Goal: Task Accomplishment & Management: Complete application form

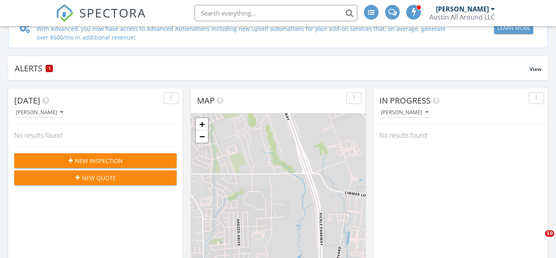
scroll to position [68, 0]
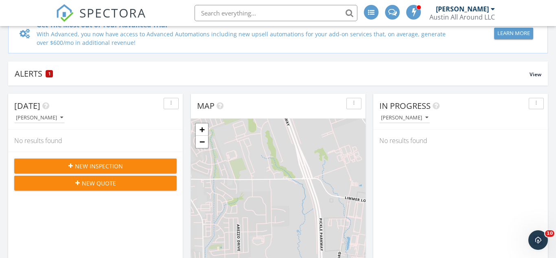
click at [121, 168] on span "New Inspection" at bounding box center [99, 166] width 48 height 9
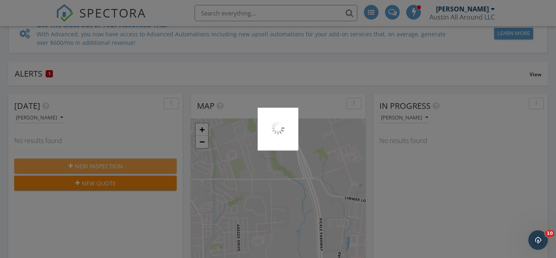
scroll to position [0, 0]
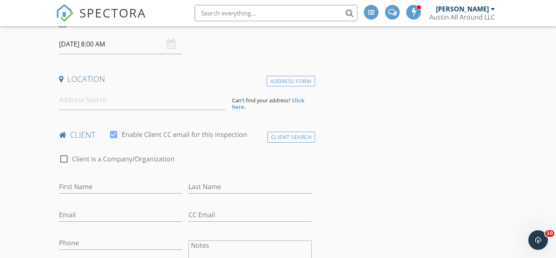
scroll to position [144, 0]
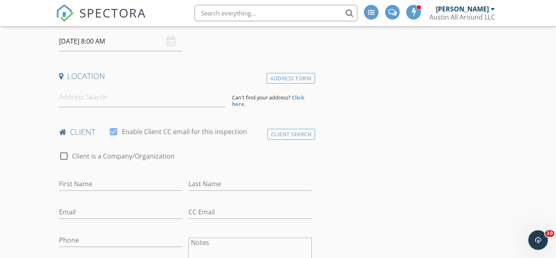
click at [284, 127] on h4 "client" at bounding box center [185, 132] width 253 height 11
click at [283, 135] on div "Client Search" at bounding box center [291, 134] width 48 height 11
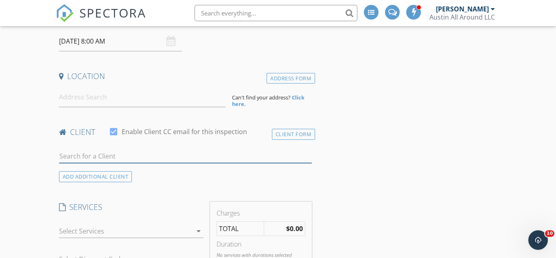
click at [97, 157] on input "text" at bounding box center [185, 155] width 253 height 13
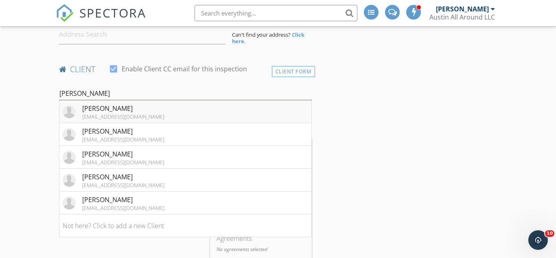
scroll to position [207, 0]
type input "[PERSON_NAME]"
click at [133, 182] on div "[EMAIL_ADDRESS][DOMAIN_NAME]" at bounding box center [123, 184] width 82 height 7
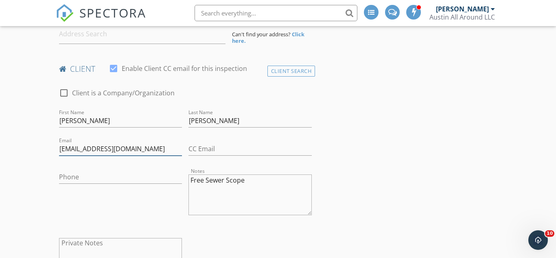
click at [147, 150] on input "[EMAIL_ADDRESS][DOMAIN_NAME]" at bounding box center [120, 148] width 123 height 13
type input "l"
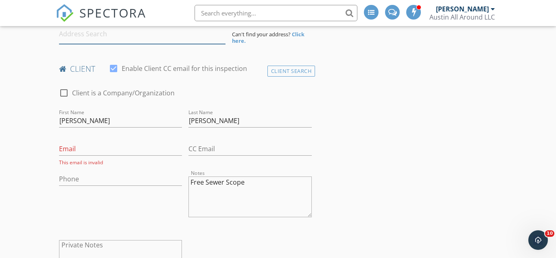
click at [97, 33] on input at bounding box center [142, 34] width 166 height 20
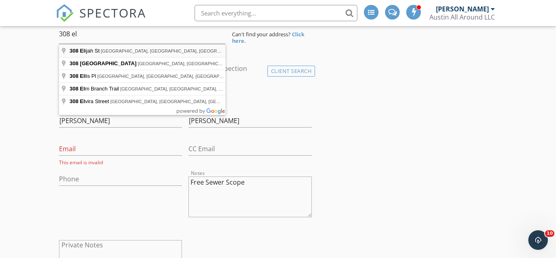
type input "[STREET_ADDRESS][PERSON_NAME]"
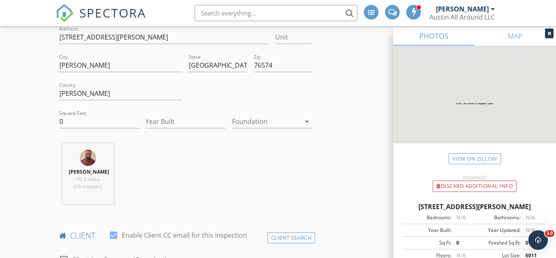
click at [95, 140] on div "Location Address Search Address [STREET_ADDRESS][PERSON_NAME][US_STATE] County …" at bounding box center [185, 109] width 259 height 203
click at [79, 122] on input "0" at bounding box center [99, 121] width 80 height 13
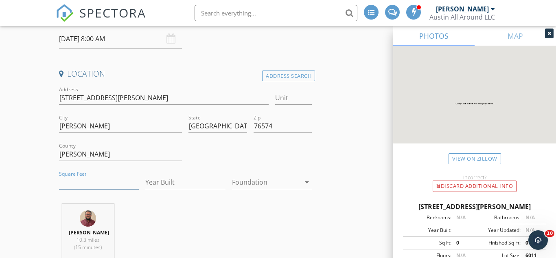
scroll to position [140, 0]
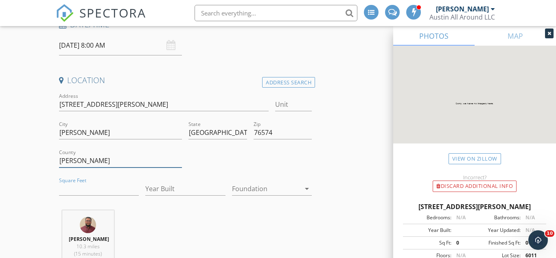
click at [118, 160] on input "[PERSON_NAME]" at bounding box center [120, 160] width 123 height 13
click at [277, 129] on input "76574" at bounding box center [282, 132] width 58 height 13
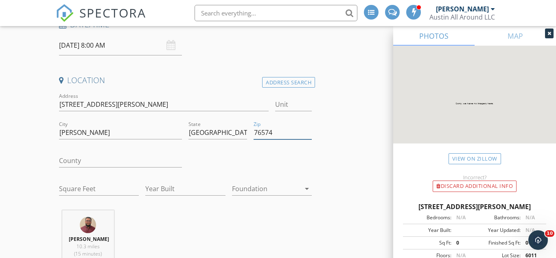
click at [277, 129] on input "76574" at bounding box center [282, 132] width 58 height 13
click at [234, 127] on input "[GEOGRAPHIC_DATA]" at bounding box center [217, 132] width 58 height 13
click at [78, 135] on input "[PERSON_NAME]" at bounding box center [120, 132] width 123 height 13
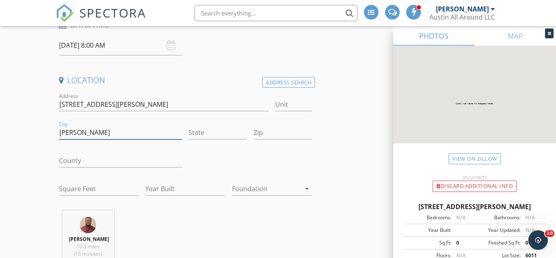
click at [78, 135] on input "[PERSON_NAME]" at bounding box center [120, 132] width 123 height 13
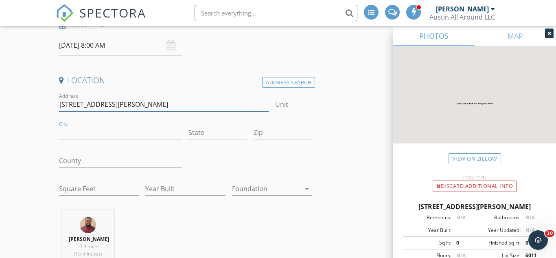
click at [122, 100] on input "[STREET_ADDRESS][PERSON_NAME]" at bounding box center [164, 104] width 210 height 13
type input "C"
type input "308 [PERSON_NAME]"
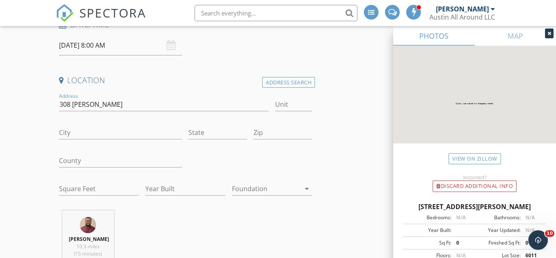
click at [173, 48] on div "[DATE] 8:00 AM" at bounding box center [120, 45] width 123 height 20
click at [82, 47] on input "[DATE] 8:00 AM" at bounding box center [120, 45] width 123 height 20
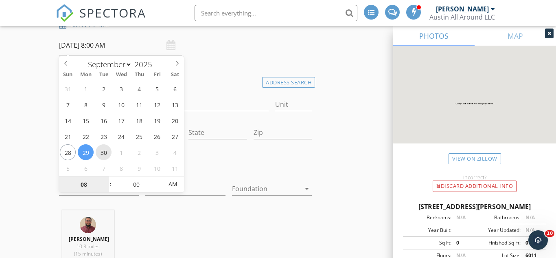
type input "[DATE] 8:00 AM"
type input "09"
type input "[DATE] 9:00 AM"
click at [108, 179] on span at bounding box center [106, 180] width 6 height 8
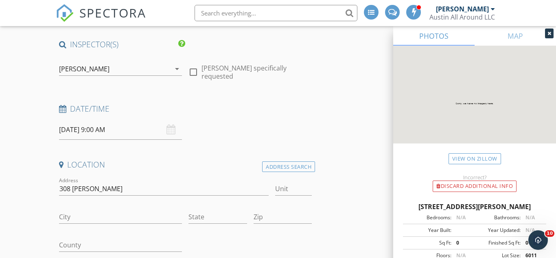
scroll to position [44, 0]
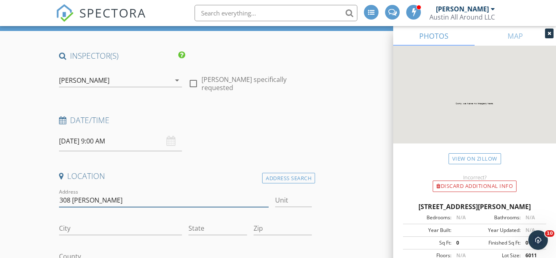
click at [93, 203] on input "308 [PERSON_NAME]" at bounding box center [164, 199] width 210 height 13
click at [119, 193] on input "308 [PERSON_NAME]" at bounding box center [164, 199] width 210 height 13
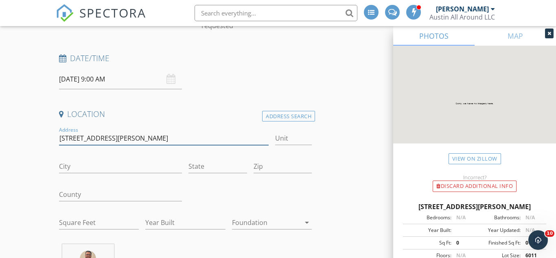
type input "[STREET_ADDRESS][PERSON_NAME]"
click at [91, 166] on input "City" at bounding box center [120, 165] width 123 height 13
type input "H"
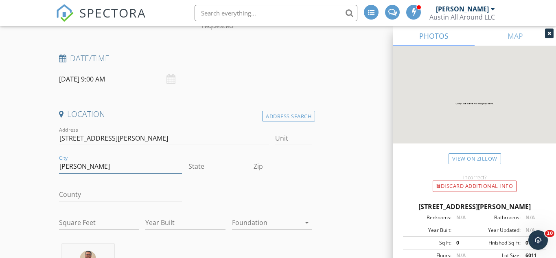
type input "[PERSON_NAME]"
type input "R"
type input "[GEOGRAPHIC_DATA]"
click at [264, 167] on input "Zip" at bounding box center [282, 165] width 58 height 13
type input "76574"
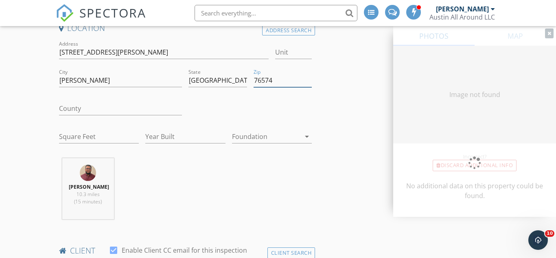
scroll to position [192, 0]
type input "0"
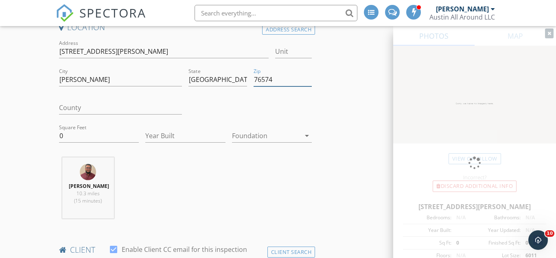
type input "76574"
click at [101, 105] on input "County" at bounding box center [120, 107] width 123 height 13
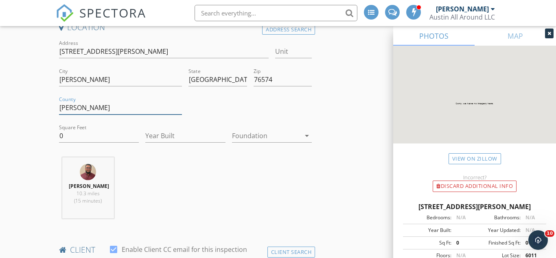
type input "[PERSON_NAME]"
click at [86, 135] on input "0" at bounding box center [99, 135] width 80 height 13
type input "1662"
click at [151, 132] on input "Year Built" at bounding box center [185, 135] width 80 height 13
type input "2025"
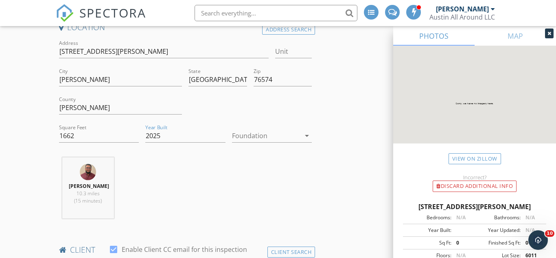
click at [254, 133] on div at bounding box center [266, 135] width 68 height 13
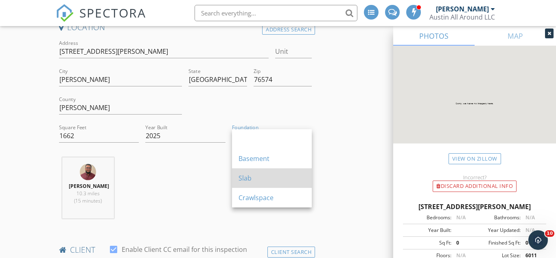
click at [254, 179] on div "Slab" at bounding box center [271, 178] width 67 height 10
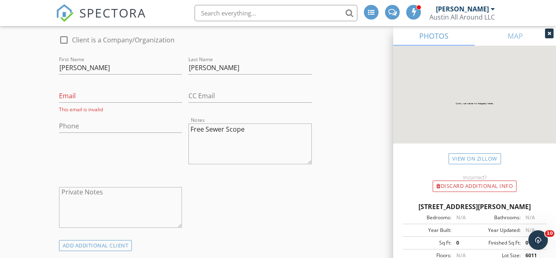
scroll to position [428, 0]
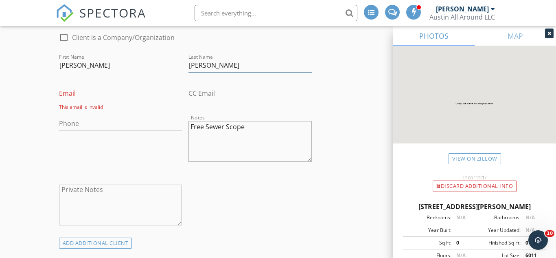
click at [232, 68] on input "[PERSON_NAME]" at bounding box center [249, 65] width 123 height 13
click at [249, 125] on textarea "Free Sewer Scope" at bounding box center [249, 141] width 123 height 41
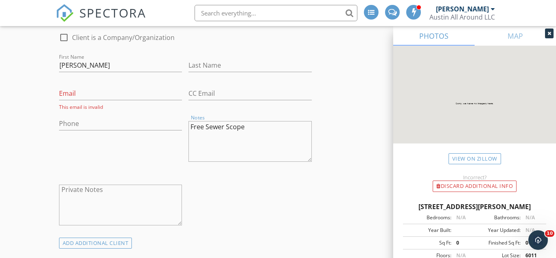
click at [249, 125] on textarea "Free Sewer Scope" at bounding box center [249, 141] width 123 height 41
click at [76, 61] on input "[PERSON_NAME]" at bounding box center [120, 65] width 123 height 13
type input "l"
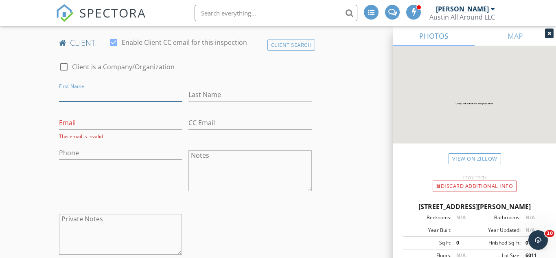
scroll to position [389, 0]
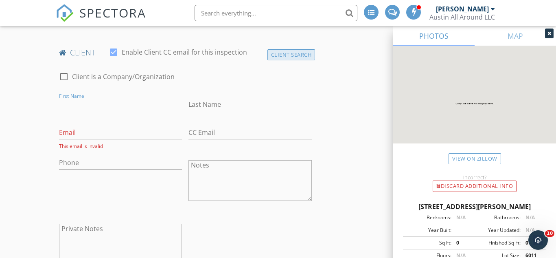
click at [273, 56] on div "Client Search" at bounding box center [291, 54] width 48 height 11
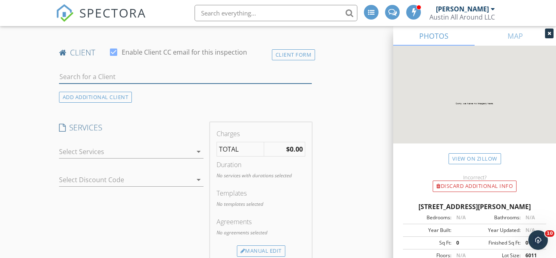
click at [114, 76] on input "text" at bounding box center [185, 76] width 253 height 13
type input "[PERSON_NAME]"
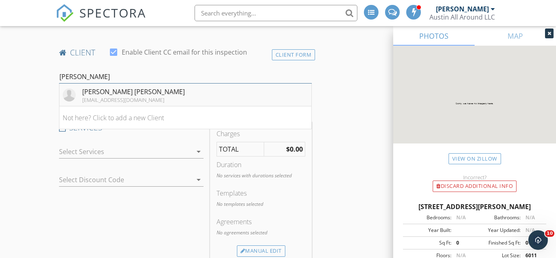
type input "[PERSON_NAME]"
click at [115, 96] on div "[EMAIL_ADDRESS][DOMAIN_NAME]" at bounding box center [133, 99] width 103 height 7
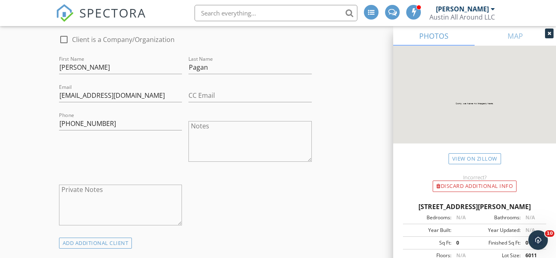
scroll to position [427, 0]
click at [143, 120] on input "[PHONE_NUMBER]" at bounding box center [120, 122] width 123 height 13
click at [127, 94] on input "[EMAIL_ADDRESS][DOMAIN_NAME]" at bounding box center [120, 94] width 123 height 13
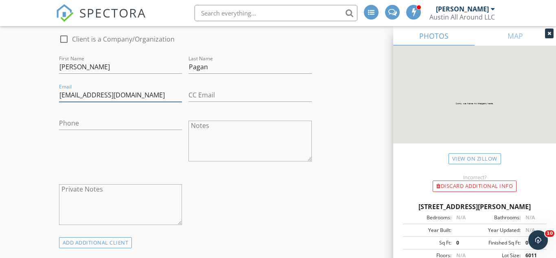
click at [127, 94] on input "[EMAIL_ADDRESS][DOMAIN_NAME]" at bounding box center [120, 94] width 123 height 13
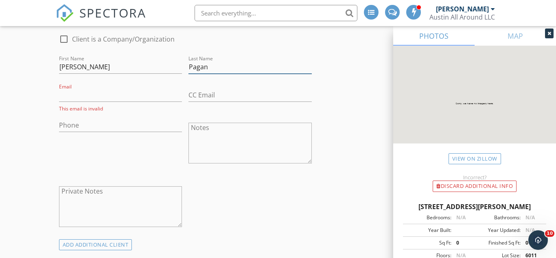
click at [211, 67] on input "Pagan" at bounding box center [249, 66] width 123 height 13
click at [112, 70] on input "[PERSON_NAME]" at bounding box center [120, 66] width 123 height 13
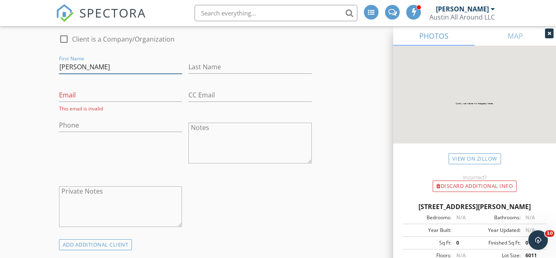
click at [112, 70] on input "[PERSON_NAME]" at bounding box center [120, 66] width 123 height 13
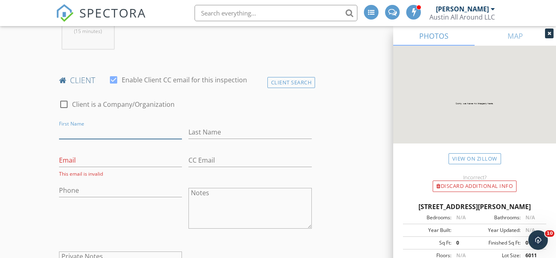
scroll to position [361, 0]
click at [283, 82] on div "Client Search" at bounding box center [291, 82] width 48 height 11
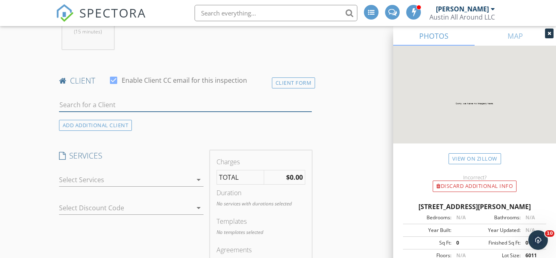
click at [85, 103] on input "text" at bounding box center [185, 104] width 253 height 13
type input "[PERSON_NAME]"
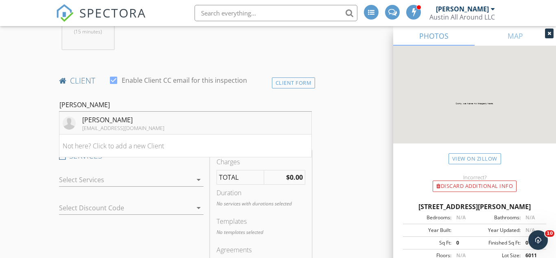
click at [92, 125] on div "[EMAIL_ADDRESS][DOMAIN_NAME]" at bounding box center [123, 127] width 82 height 7
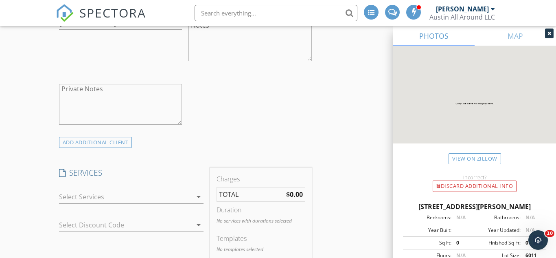
scroll to position [528, 0]
click at [91, 140] on div "ADD ADDITIONAL client" at bounding box center [95, 140] width 73 height 11
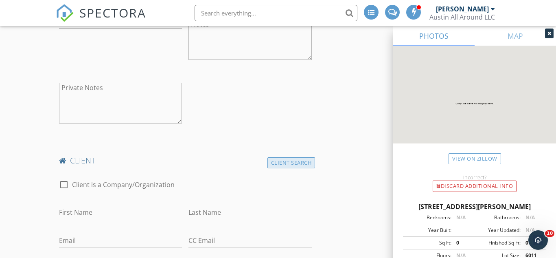
click at [286, 162] on div "Client Search" at bounding box center [291, 162] width 48 height 11
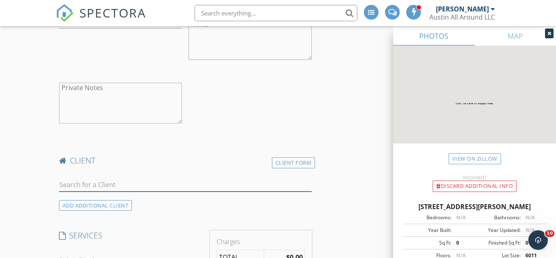
click at [74, 186] on input "text" at bounding box center [185, 184] width 253 height 13
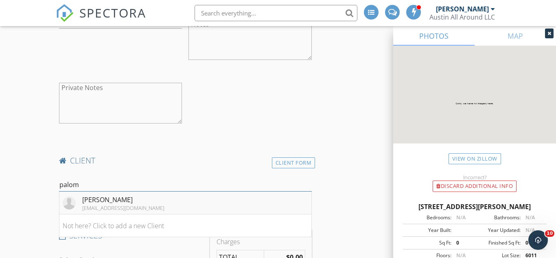
type input "palom"
click at [91, 192] on li "[PERSON_NAME] [EMAIL_ADDRESS][DOMAIN_NAME]" at bounding box center [185, 202] width 252 height 23
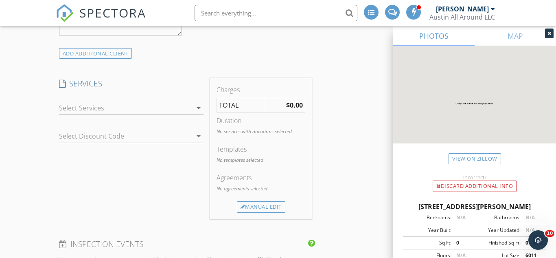
scroll to position [866, 0]
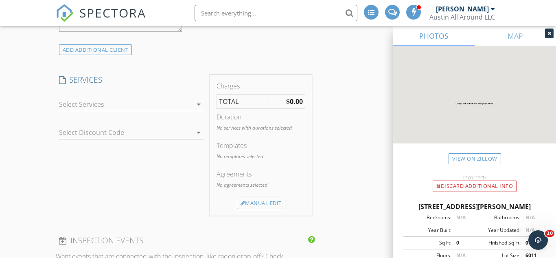
click at [102, 100] on div at bounding box center [125, 104] width 133 height 13
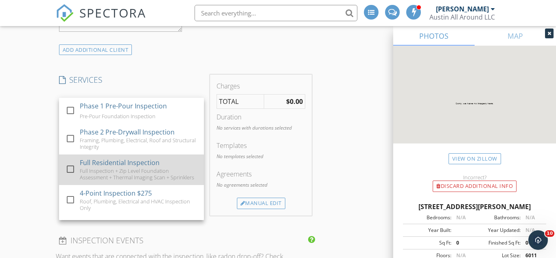
click at [73, 165] on div at bounding box center [70, 169] width 14 height 14
click at [74, 174] on div at bounding box center [71, 176] width 13 height 5
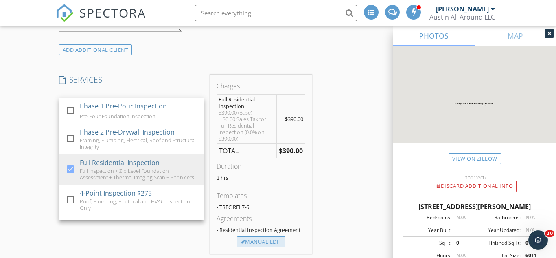
click at [262, 243] on div "Manual Edit" at bounding box center [261, 241] width 48 height 11
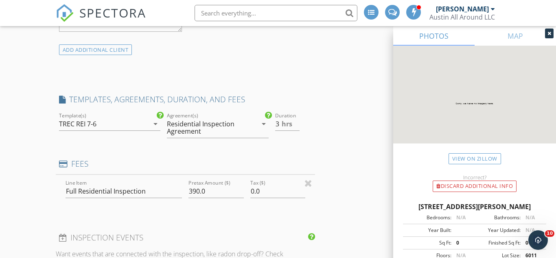
type input "0"
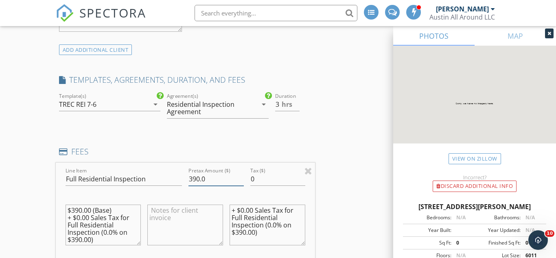
click at [201, 177] on input "390.0" at bounding box center [215, 178] width 55 height 13
type input "375.0"
click at [82, 210] on textarea "$390.00 (Base) + $0.00 Sales Tax for Full Residential Inspection (0.0% on $390.…" at bounding box center [103, 224] width 76 height 41
click at [82, 241] on textarea "$375.00 (Base) + $0.00 Sales Tax for Full Residential Inspection (0.0% on $390.…" at bounding box center [103, 224] width 76 height 41
type textarea "$375.00 (Base) + $0.00 Sales Tax for Full Residential Inspection (0.0% on $375.…"
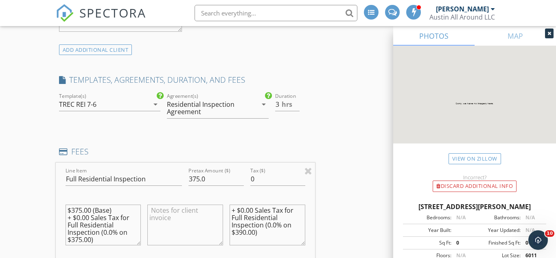
click at [247, 232] on textarea "+ $0.00 Sales Tax for Full Residential Inspection (0.0% on $390.00)" at bounding box center [267, 224] width 76 height 41
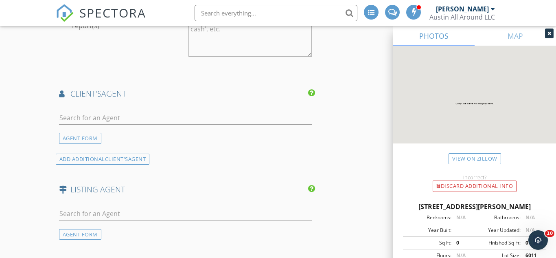
scroll to position [1271, 0]
type textarea "+ $0.00 Sales Tax for Full Residential Inspection (0.0% on $375.00)"
click at [150, 119] on input "text" at bounding box center [185, 116] width 253 height 13
type input "[PERSON_NAME]"
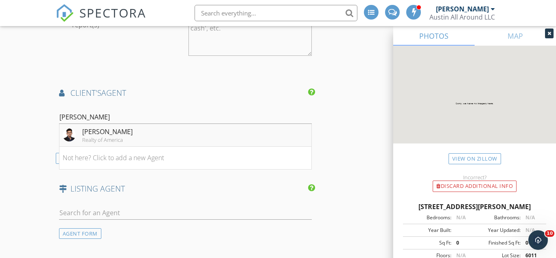
click at [144, 130] on li "[PERSON_NAME] Realty of America" at bounding box center [185, 135] width 252 height 23
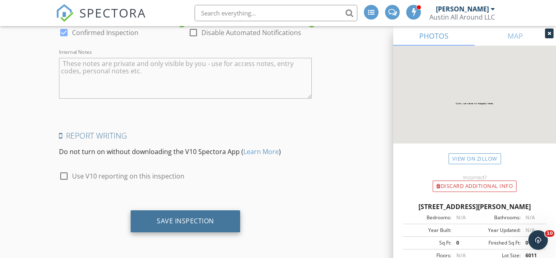
scroll to position [0, 0]
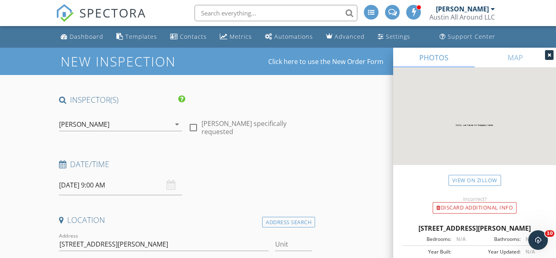
click at [121, 183] on input "[DATE] 9:00 AM" at bounding box center [120, 185] width 123 height 20
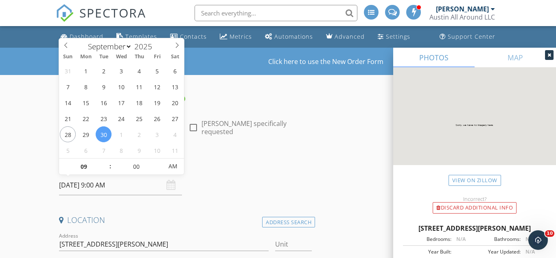
click at [245, 185] on div "Date/Time [DATE] 9:00 AM" at bounding box center [185, 177] width 259 height 36
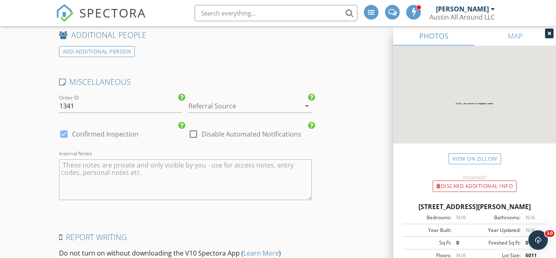
scroll to position [1796, 0]
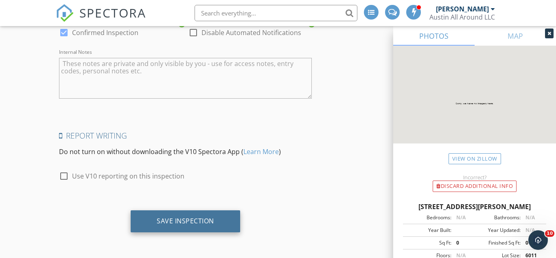
click at [199, 219] on div "Save Inspection" at bounding box center [185, 220] width 57 height 8
